Goal: Task Accomplishment & Management: Manage account settings

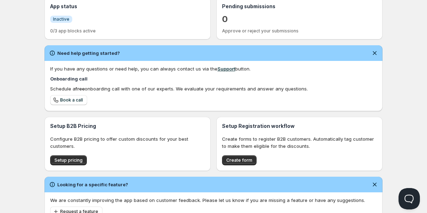
scroll to position [64, 0]
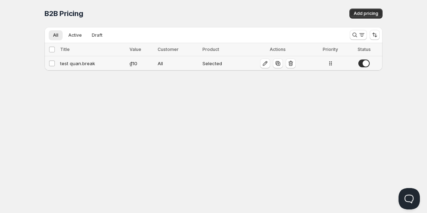
click at [111, 67] on div "test quan.break" at bounding box center [92, 63] width 65 height 7
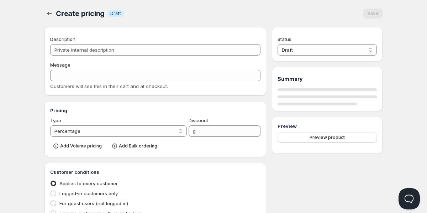
type input "test quan.break"
type input "TEST_QUAN.BREAK"
select select "2"
type input "10"
radio input "true"
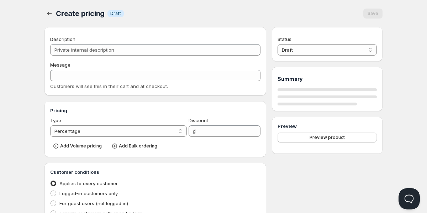
radio input "true"
select select "1"
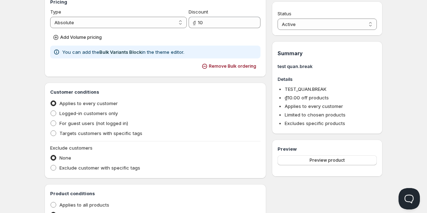
scroll to position [131, 0]
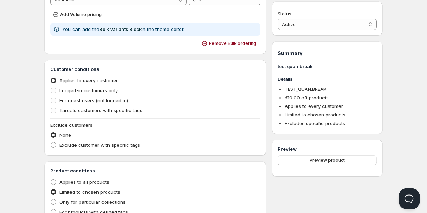
click at [294, 153] on div "Preview Preview product" at bounding box center [326, 158] width 99 height 26
click at [295, 170] on div "Preview product" at bounding box center [326, 163] width 99 height 16
click at [301, 159] on button "Preview product" at bounding box center [326, 160] width 99 height 10
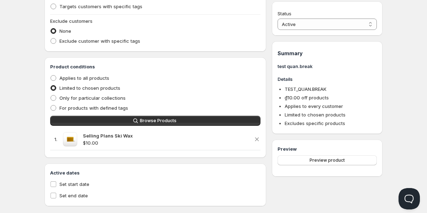
scroll to position [234, 0]
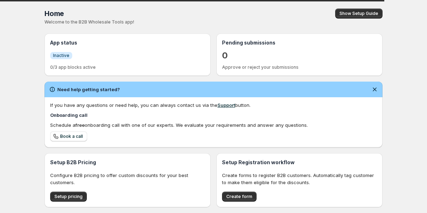
scroll to position [26, 0]
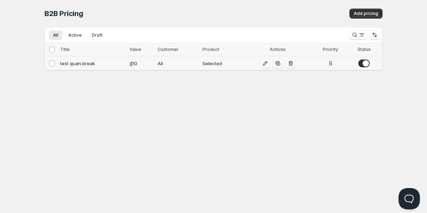
click at [330, 60] on icon at bounding box center [330, 63] width 7 height 7
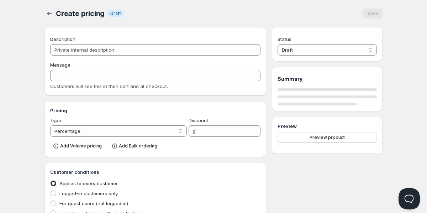
type input "test quan.break"
type input "TEST_QUAN.BREAK"
select select "2"
type input "10"
radio input "true"
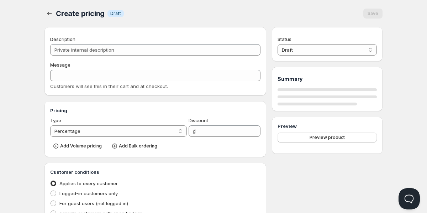
radio input "true"
select select "1"
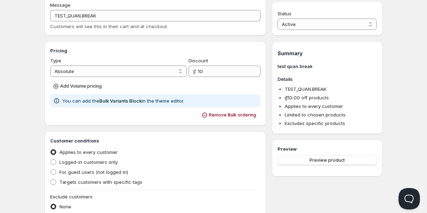
scroll to position [81, 0]
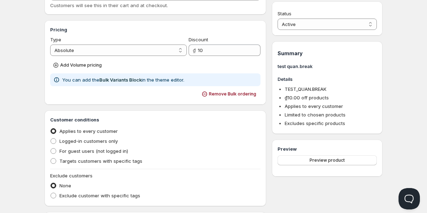
click at [91, 56] on div "Pricing Type Percentage Absolute Absolute Discount ₫ 10 Add Volume pricing You …" at bounding box center [155, 62] width 210 height 73
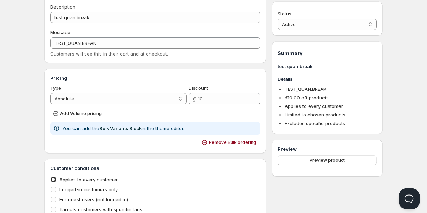
scroll to position [15, 0]
